Goal: Navigation & Orientation: Find specific page/section

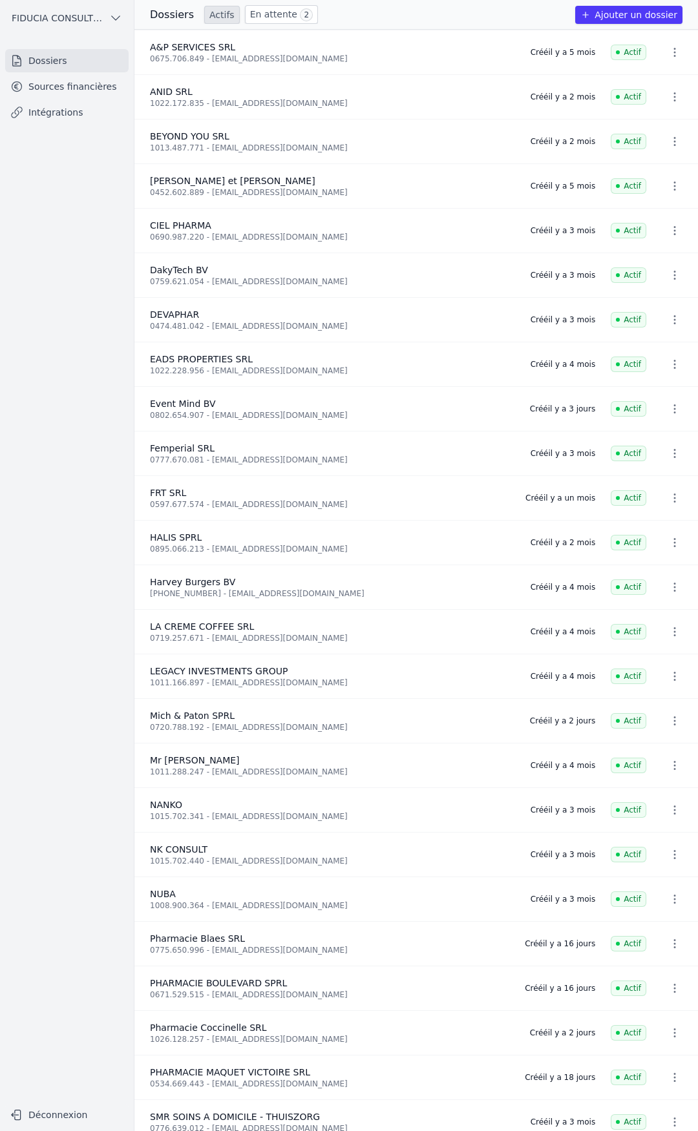
click at [95, 87] on link "Sources financières" at bounding box center [66, 86] width 123 height 23
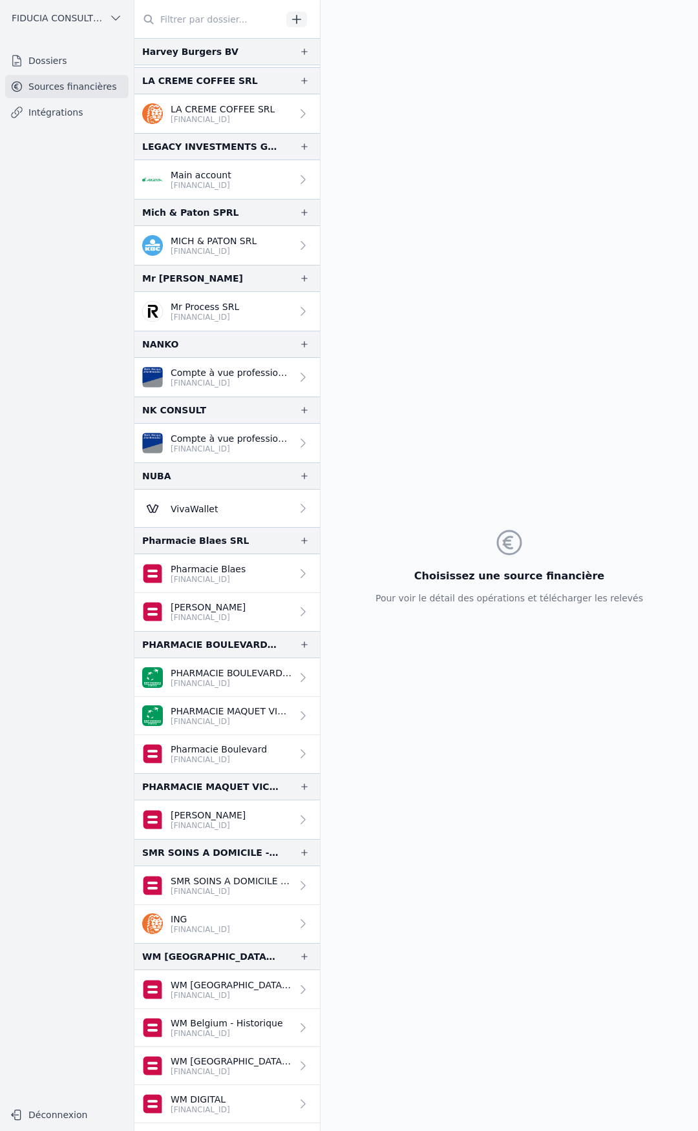
scroll to position [697, 0]
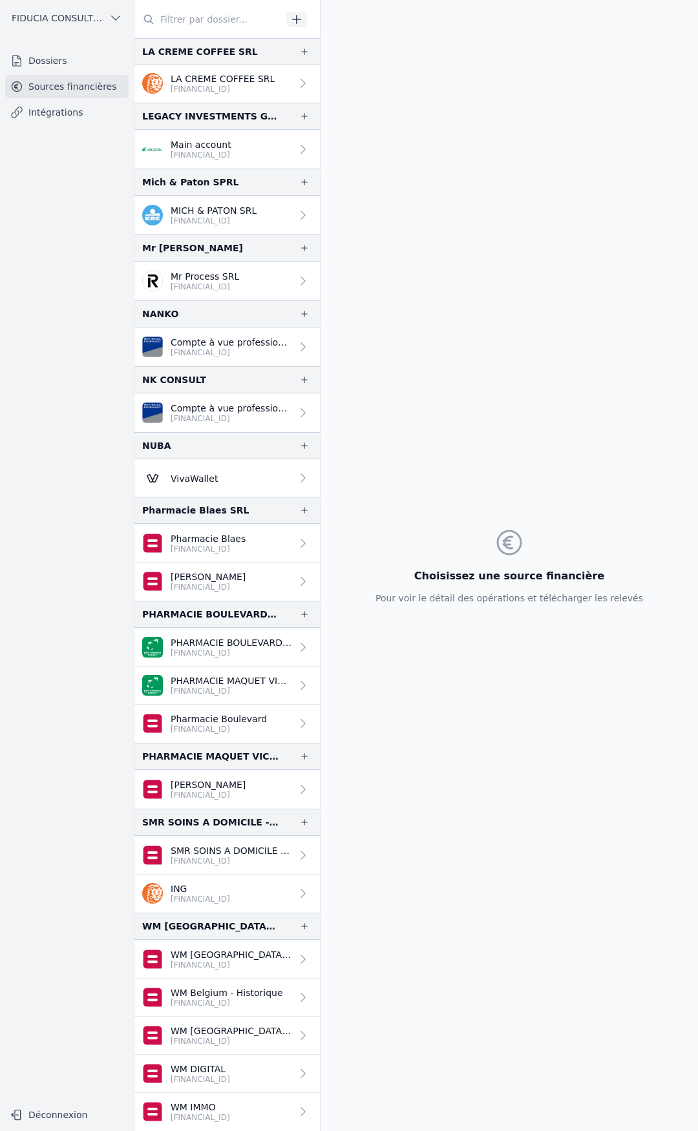
click at [247, 966] on p "[FINANCIAL_ID]" at bounding box center [231, 965] width 121 height 10
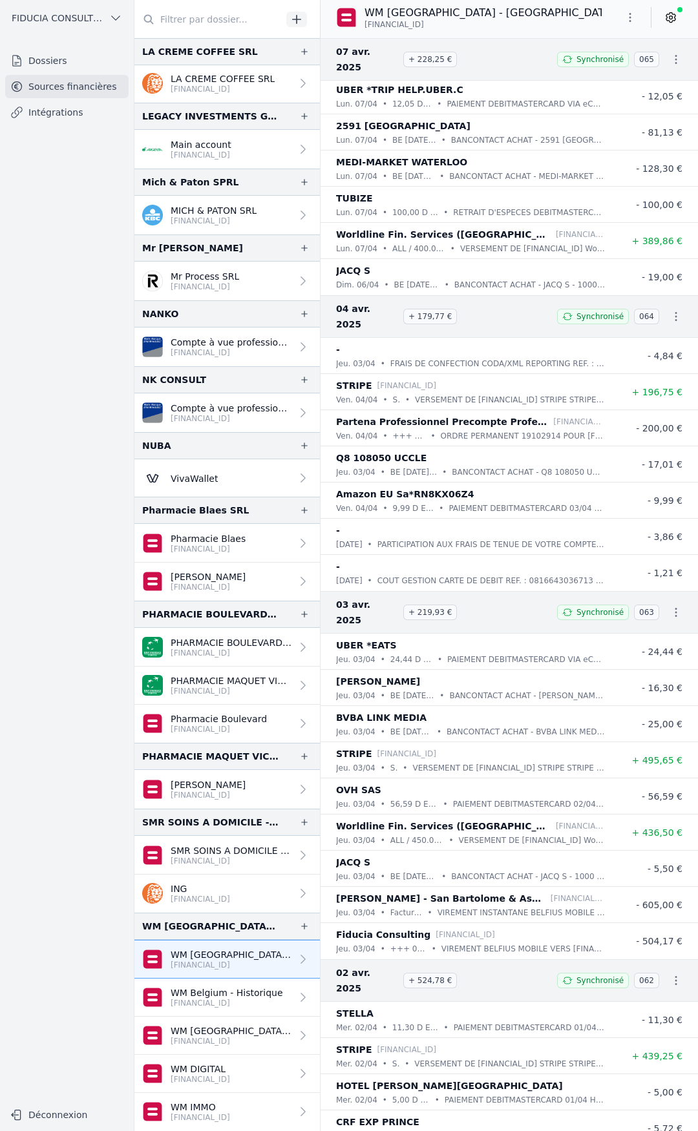
scroll to position [32792, 0]
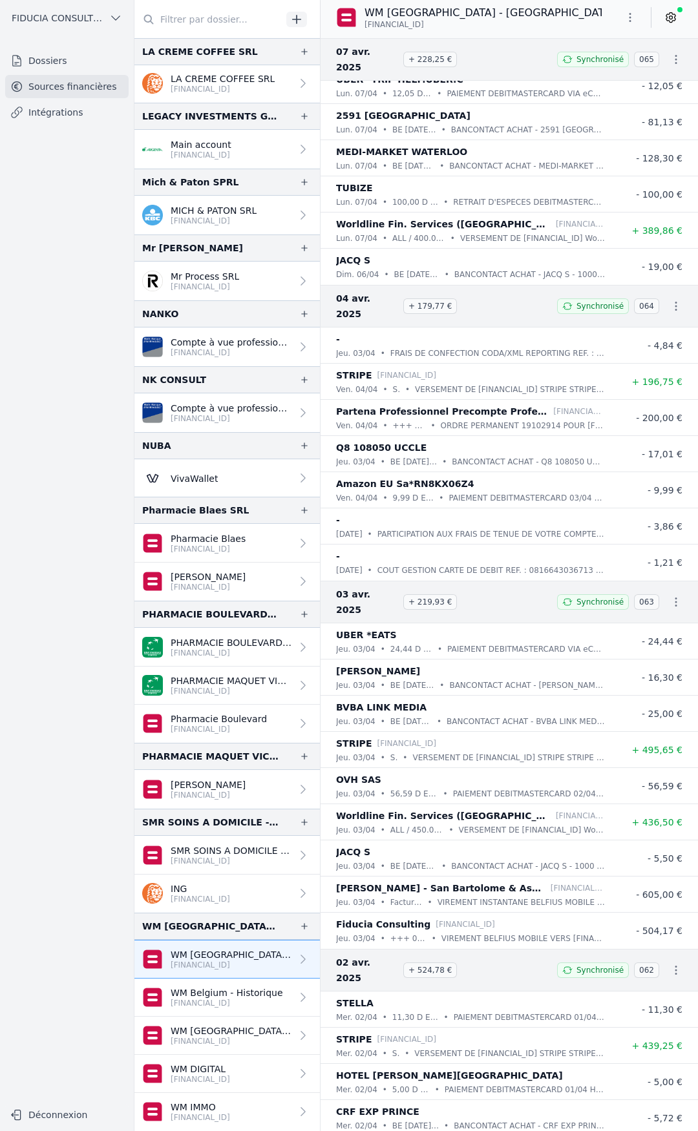
click at [263, 1001] on p "[FINANCIAL_ID]" at bounding box center [227, 1003] width 112 height 10
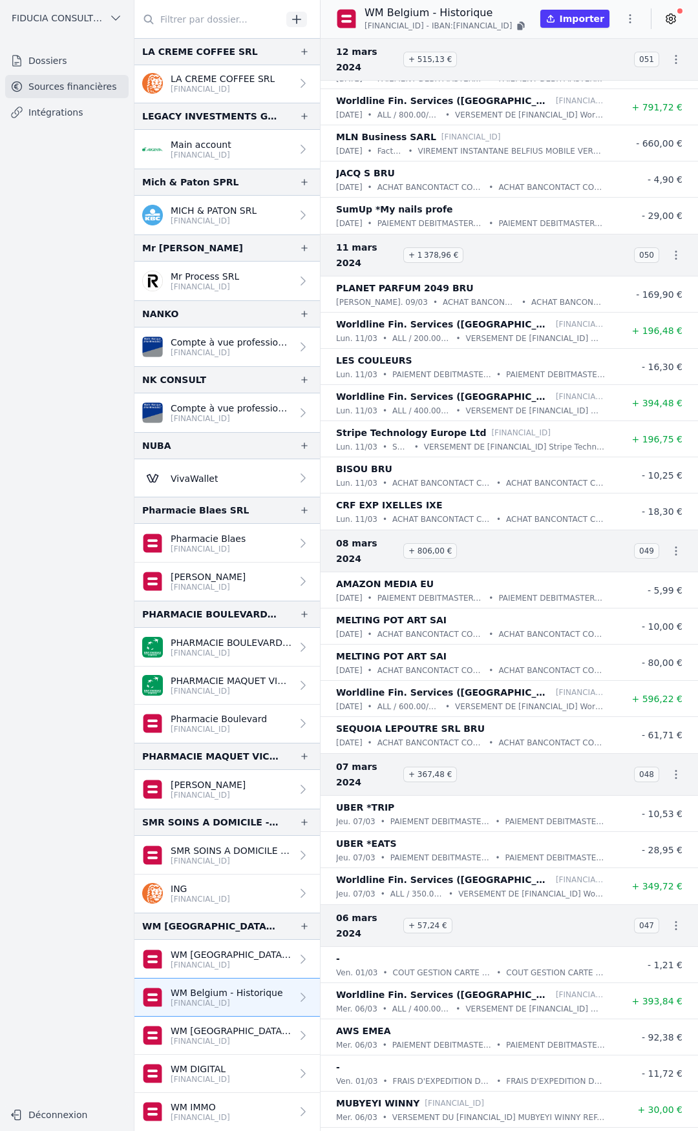
scroll to position [67761, 0]
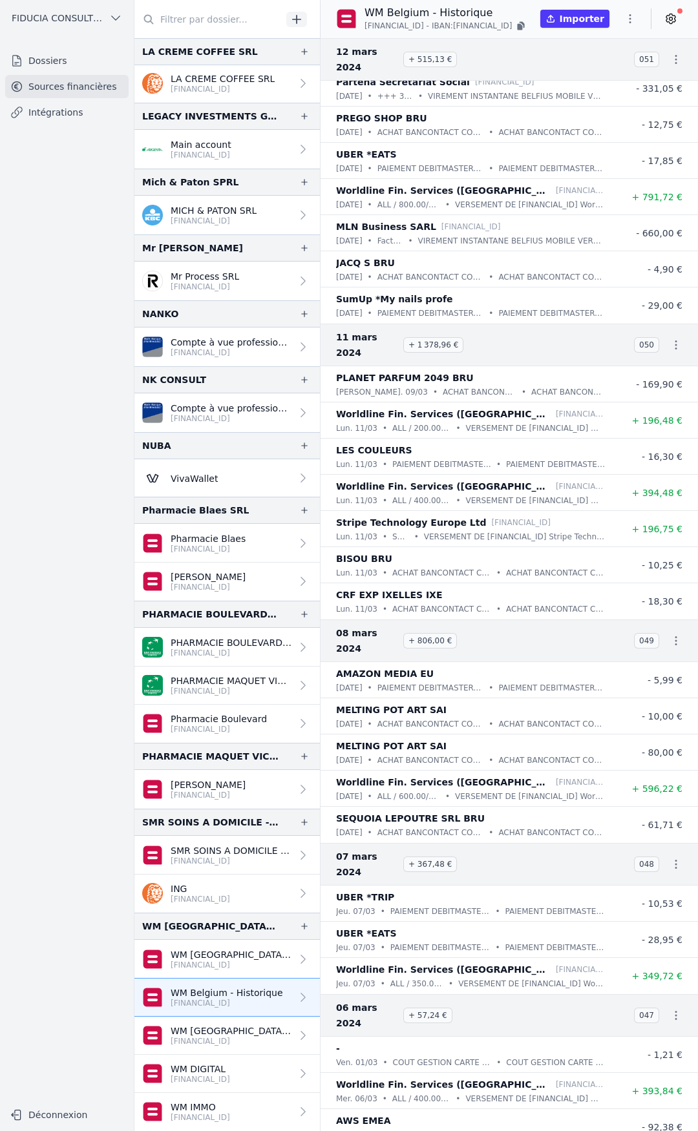
click at [65, 84] on link "Sources financières" at bounding box center [66, 86] width 123 height 23
